Goal: Task Accomplishment & Management: Complete application form

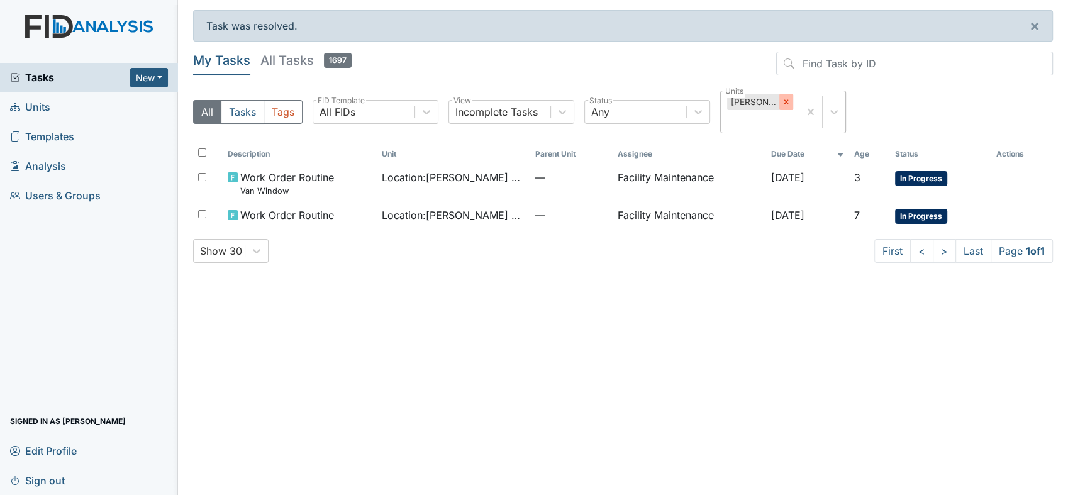
click at [785, 101] on icon at bounding box center [786, 102] width 4 height 4
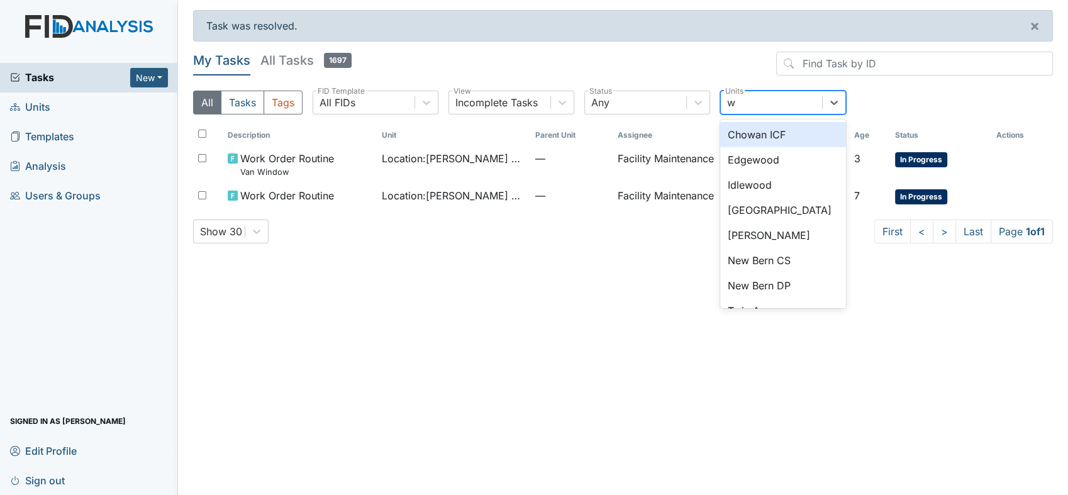
type input "wi"
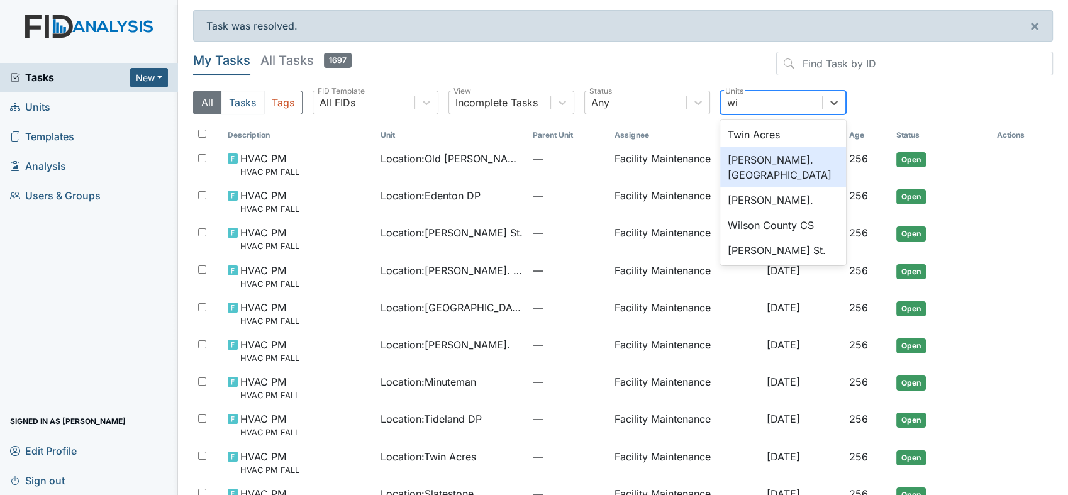
click at [773, 156] on div "[PERSON_NAME]. [GEOGRAPHIC_DATA]" at bounding box center [783, 167] width 126 height 40
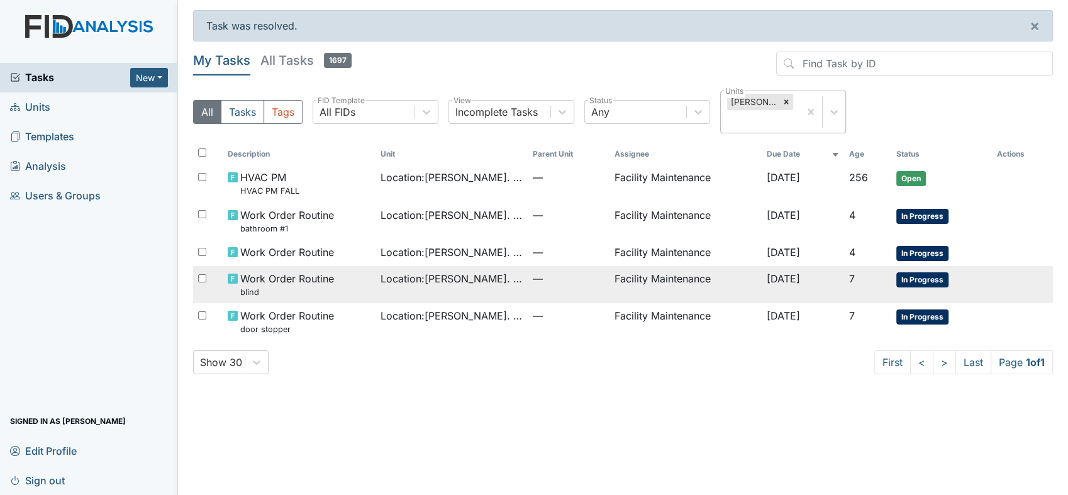
click at [268, 277] on span "Work Order Routine blind" at bounding box center [287, 284] width 94 height 27
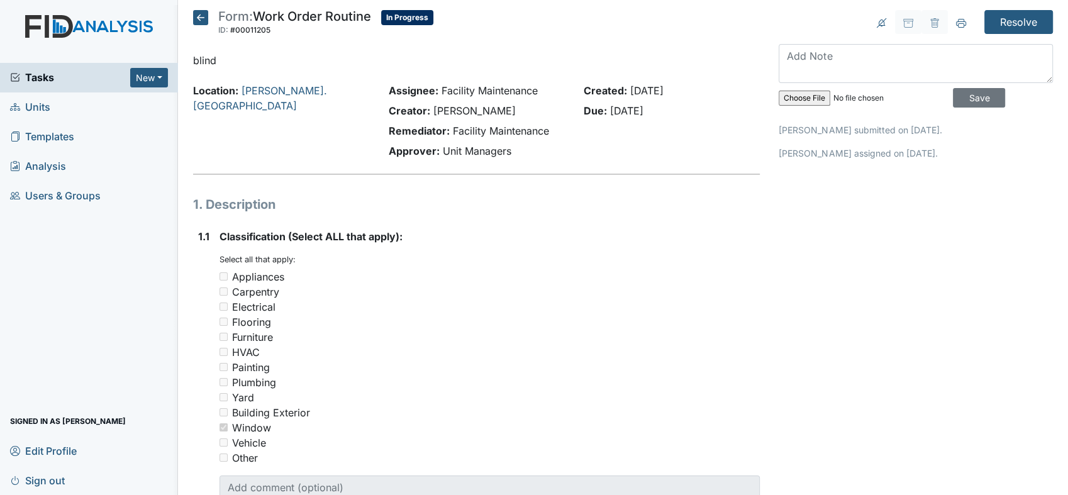
drag, startPoint x: 0, startPoint y: 0, endPoint x: 328, endPoint y: 315, distance: 454.5
click at [268, 277] on div "Appliances" at bounding box center [258, 276] width 52 height 15
click at [812, 57] on textarea at bounding box center [915, 63] width 274 height 39
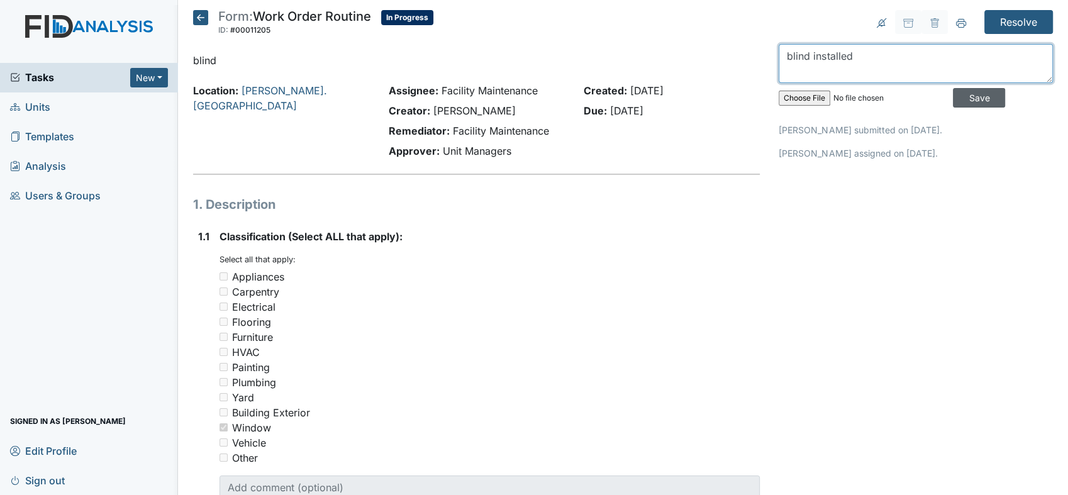
type textarea "blind installed"
click at [955, 100] on input "Save" at bounding box center [979, 97] width 52 height 19
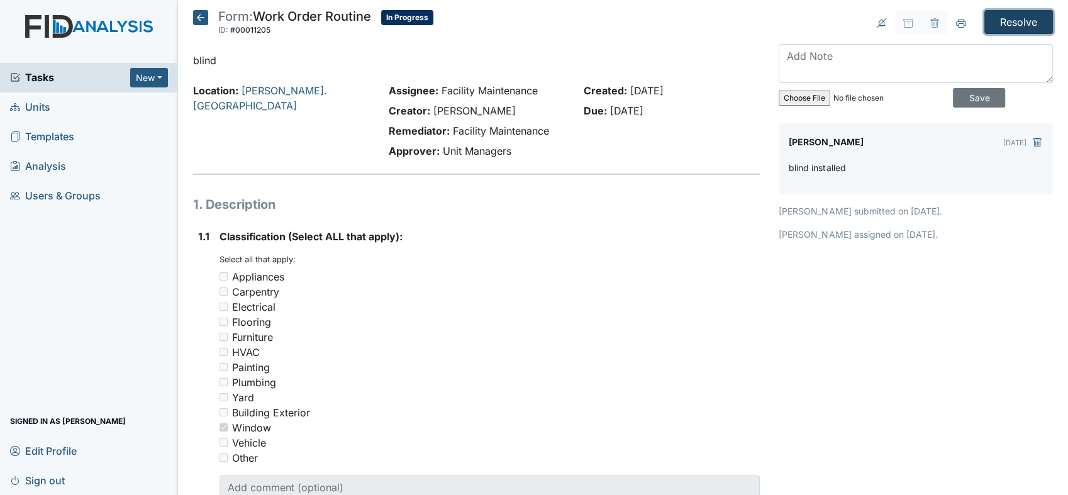
click at [1007, 19] on input "Resolve" at bounding box center [1018, 22] width 69 height 24
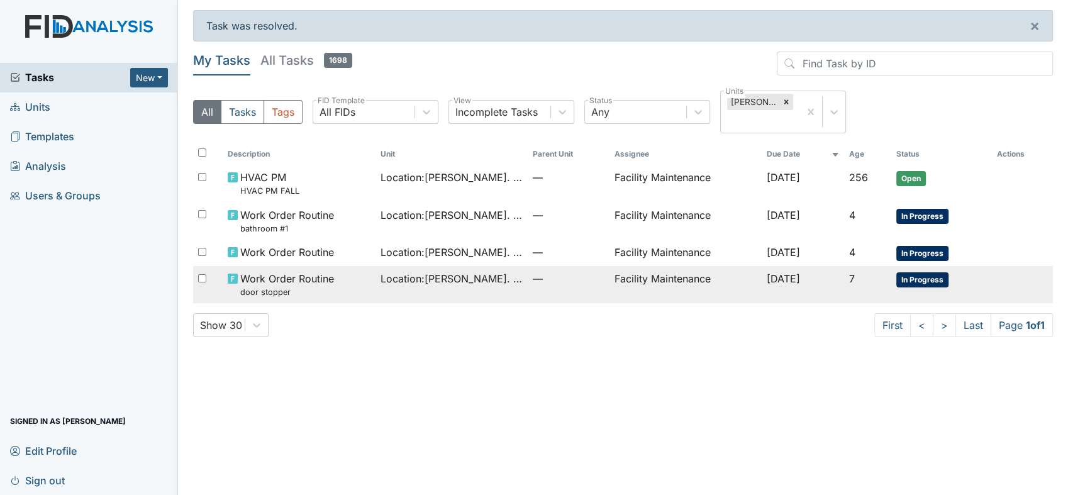
click at [467, 281] on span "Location : Wickham Rd. Camden" at bounding box center [451, 278] width 143 height 15
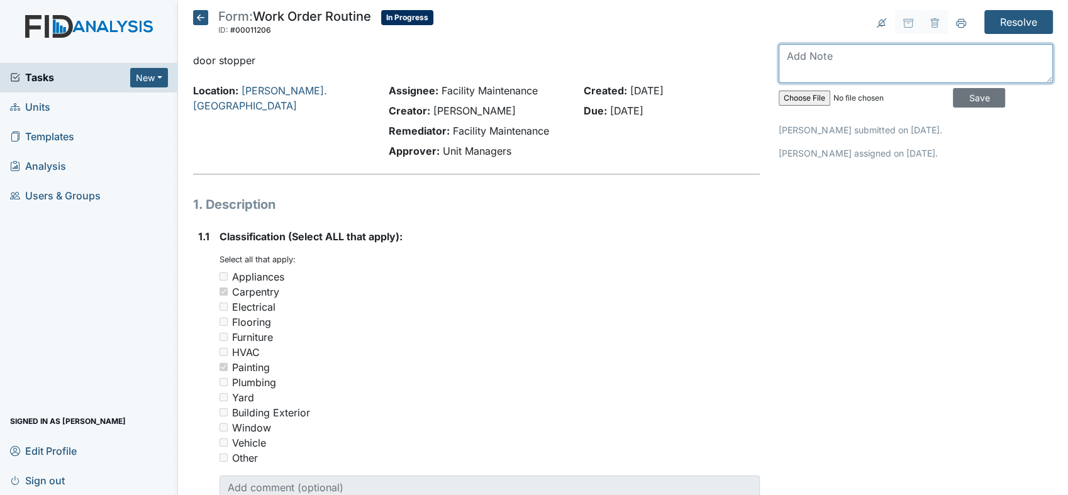
click at [789, 55] on textarea at bounding box center [915, 63] width 274 height 39
type textarea "door stopper is repair"
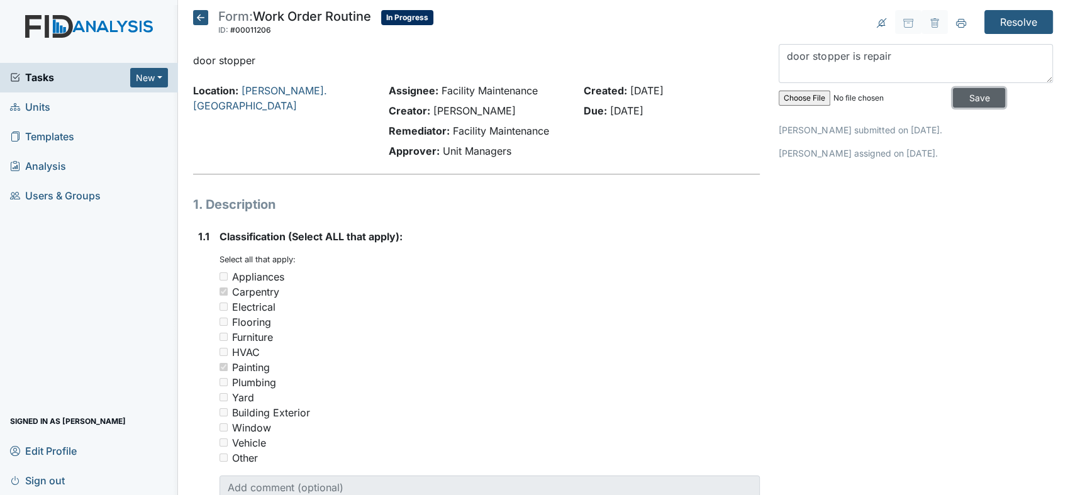
click at [968, 90] on input "Save" at bounding box center [979, 97] width 52 height 19
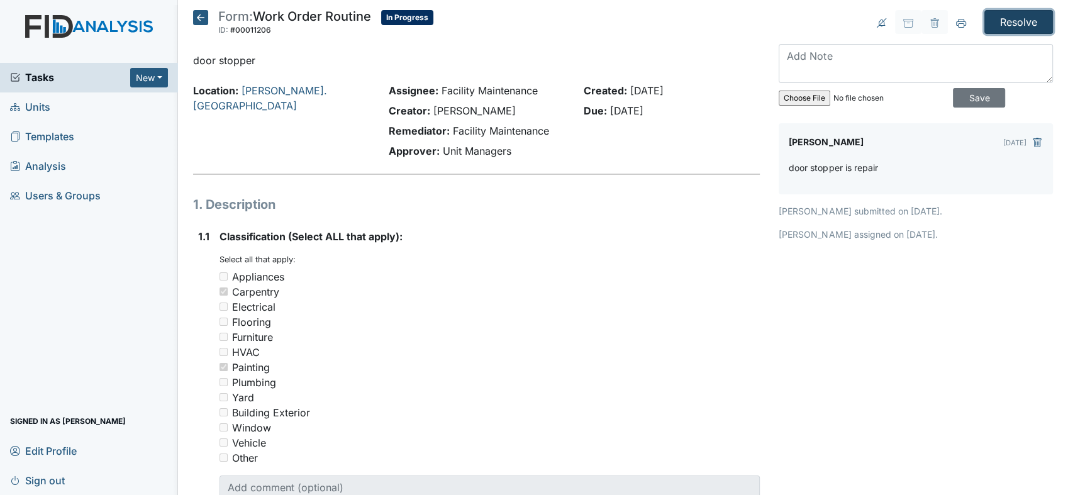
click at [1001, 13] on input "Resolve" at bounding box center [1018, 22] width 69 height 24
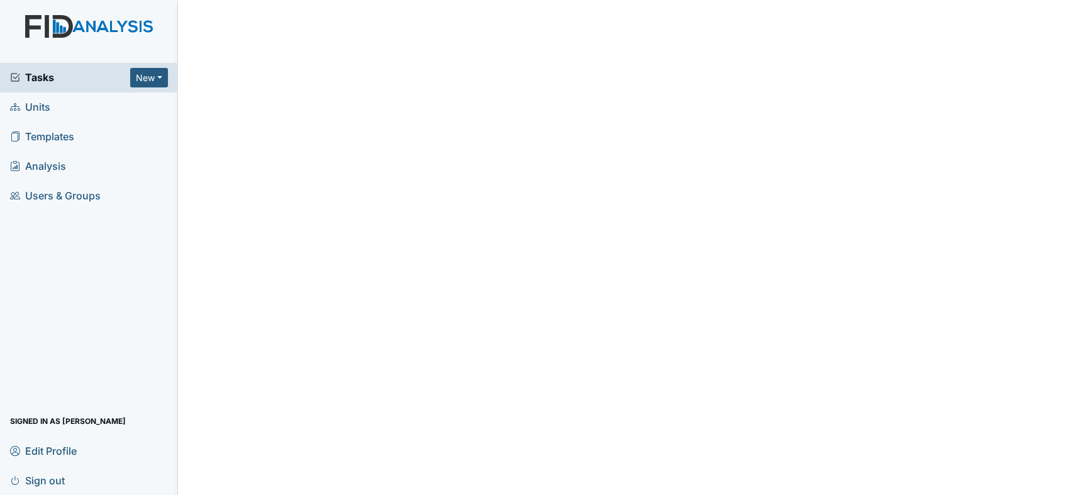
click at [916, 0] on html "Tasks New Form Inspection Document Bundle Units Templates Analysis Users & Grou…" at bounding box center [534, 0] width 1068 height 0
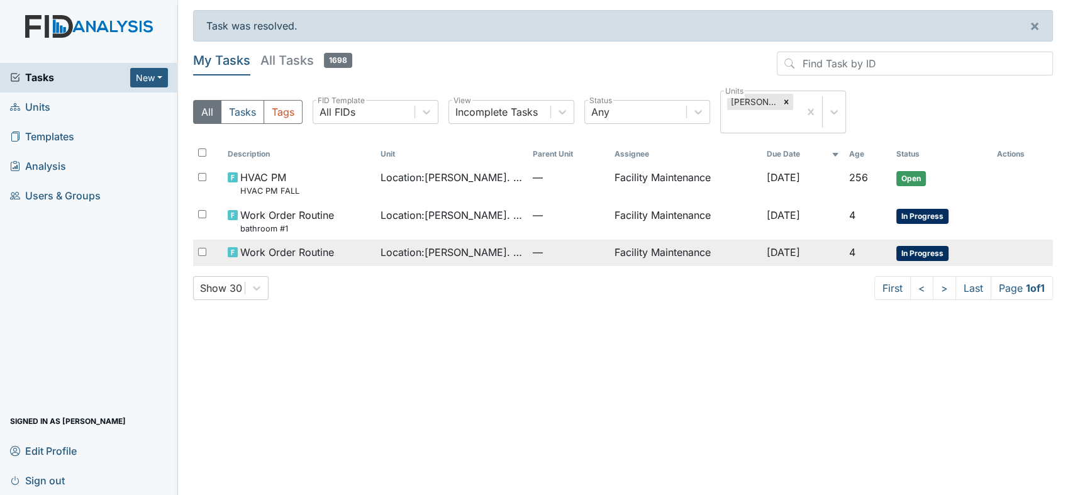
click at [682, 252] on td "Facility Maintenance" at bounding box center [685, 253] width 153 height 26
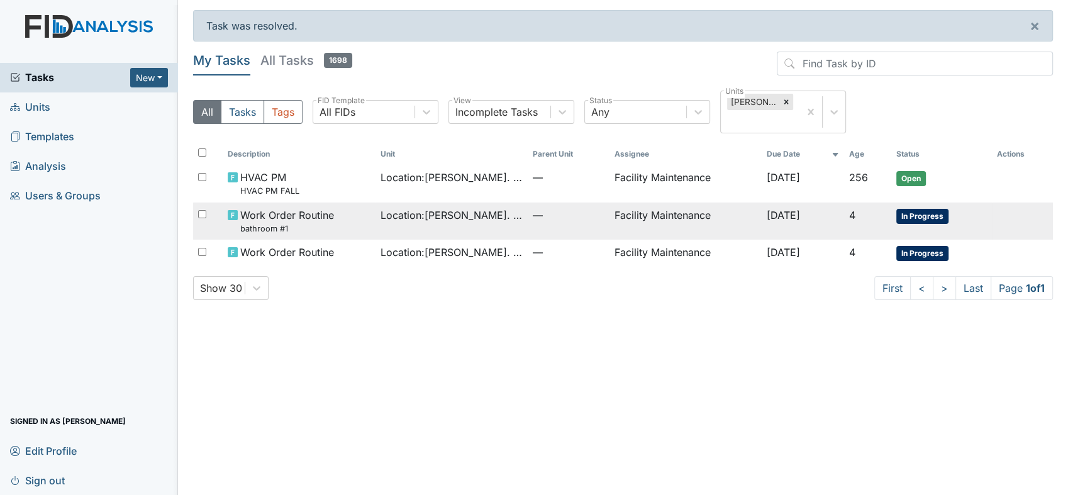
click at [290, 212] on span "Work Order Routine bathroom #1" at bounding box center [287, 221] width 94 height 27
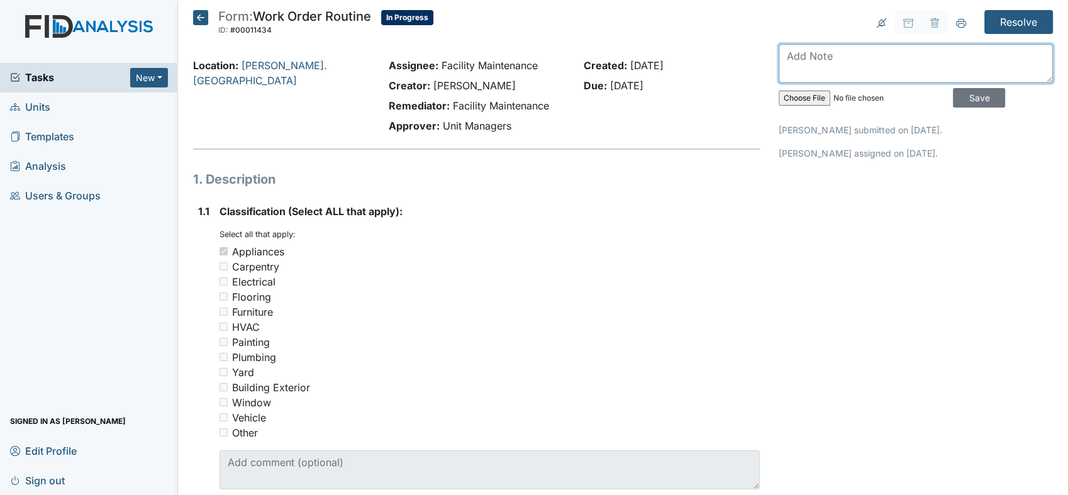
click at [794, 56] on textarea at bounding box center [915, 63] width 274 height 39
type textarea "24 in. light bulb pick one up from lowes"
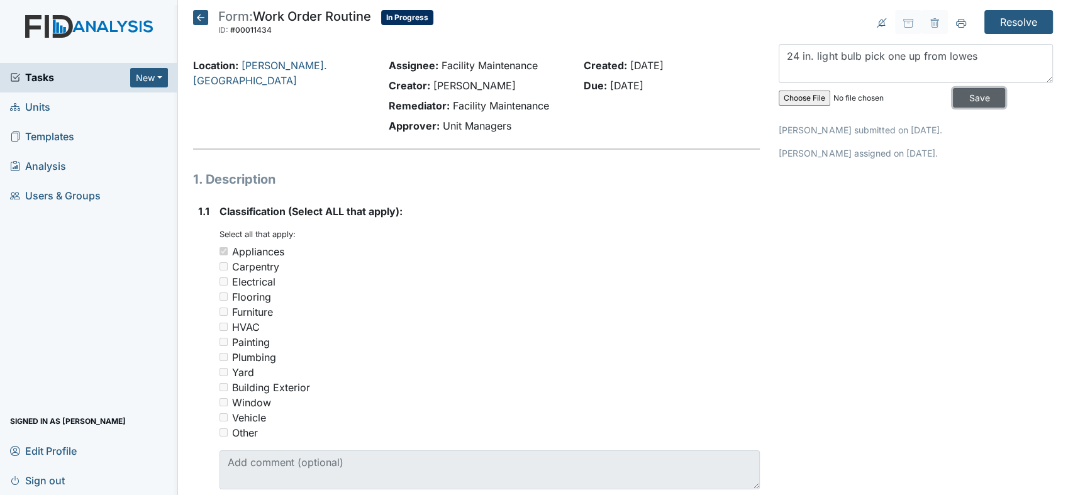
click at [959, 92] on input "Save" at bounding box center [979, 97] width 52 height 19
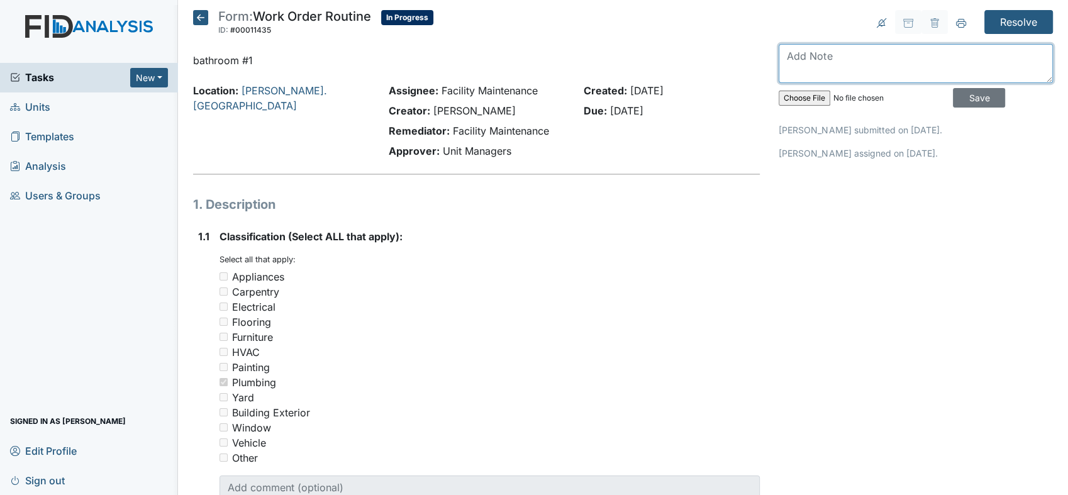
click at [791, 57] on textarea at bounding box center [915, 63] width 274 height 39
type textarea "shower head pick one from lowes"
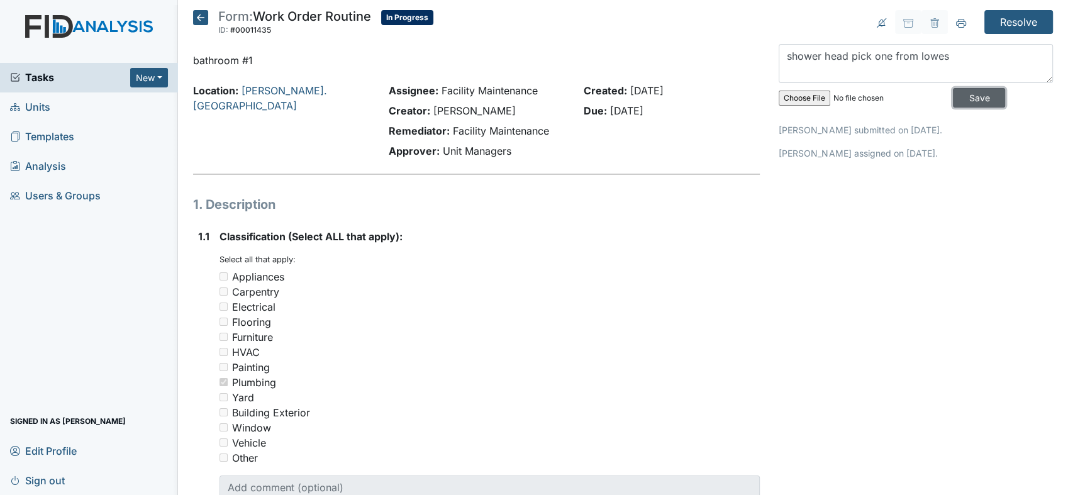
click at [959, 92] on input "Save" at bounding box center [979, 97] width 52 height 19
